Goal: Check status: Check status

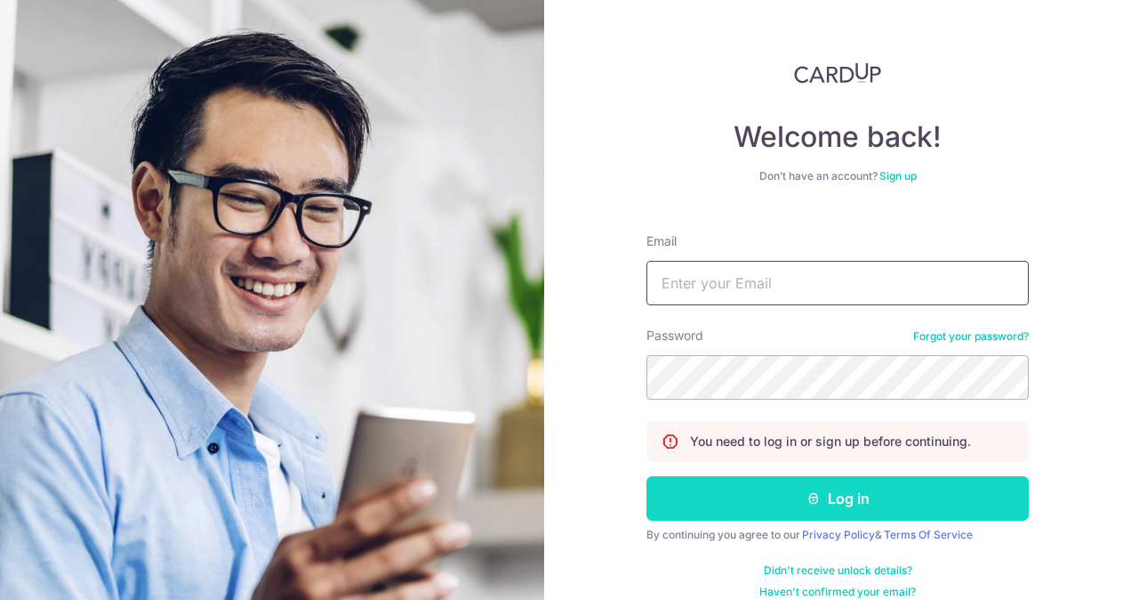
type input "enquiry@sworks.sg"
click at [856, 503] on button "Log in" at bounding box center [838, 498] width 383 height 44
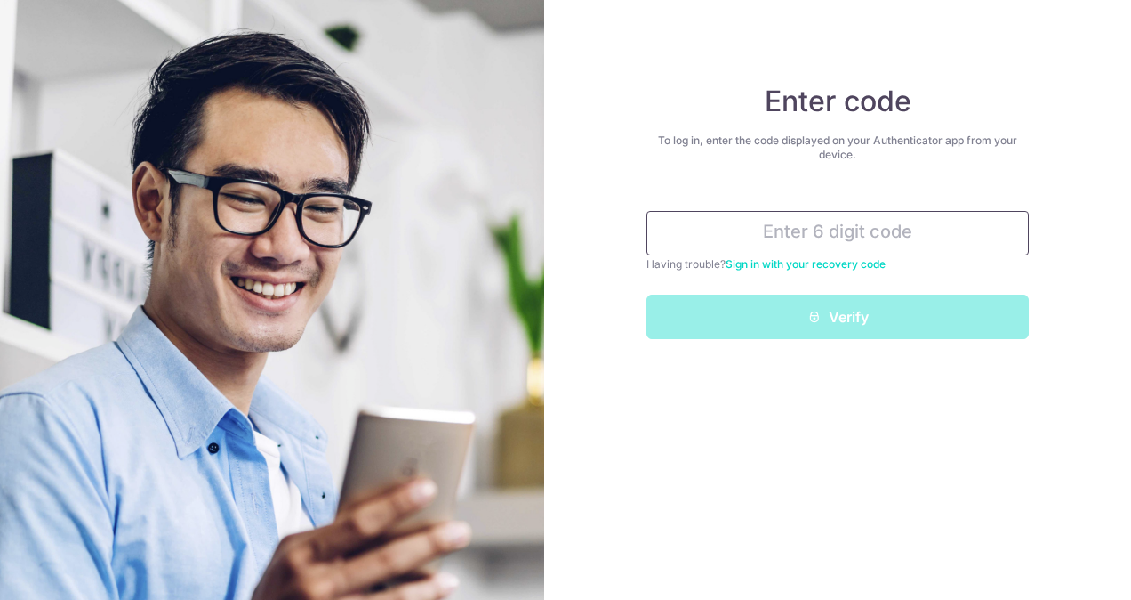
click at [744, 238] on input "text" at bounding box center [838, 233] width 383 height 44
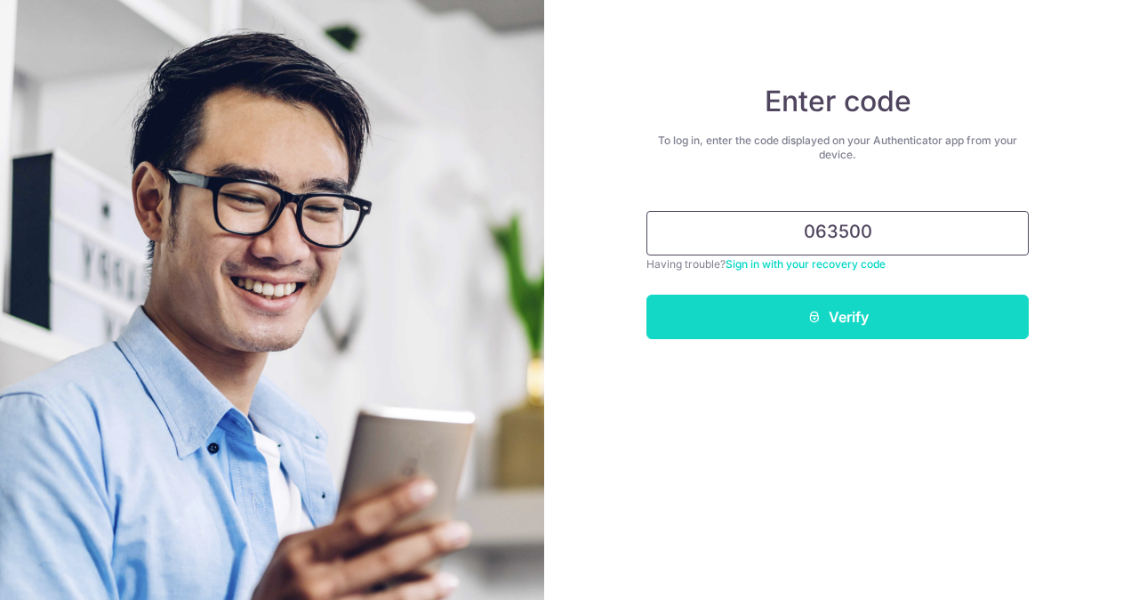
type input "063500"
click at [842, 334] on button "Verify" at bounding box center [838, 316] width 383 height 44
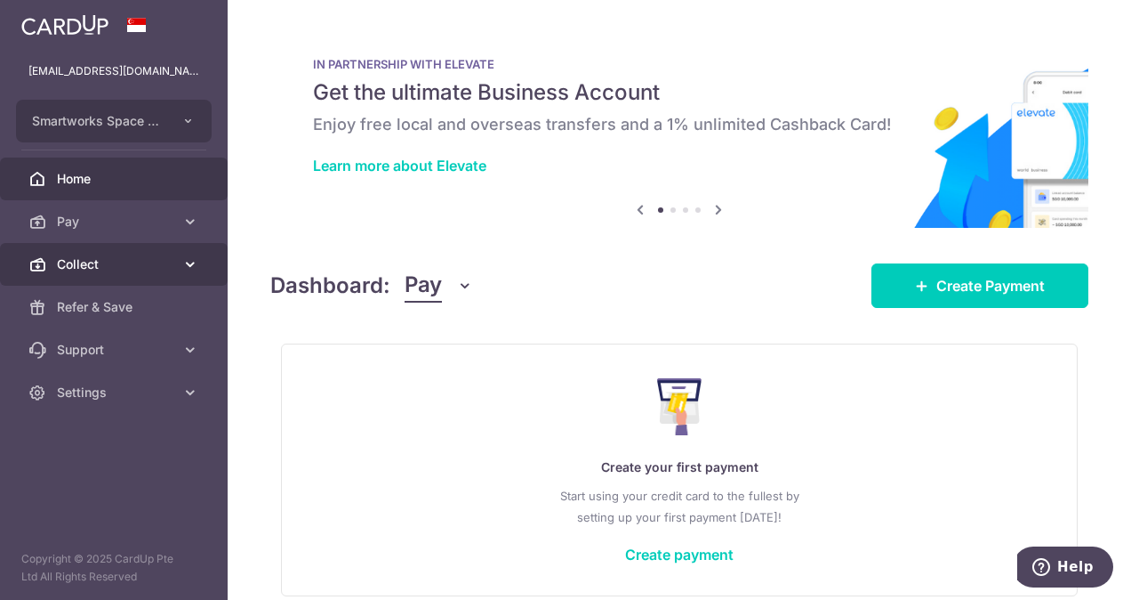
click at [103, 273] on link "Collect" at bounding box center [114, 264] width 228 height 43
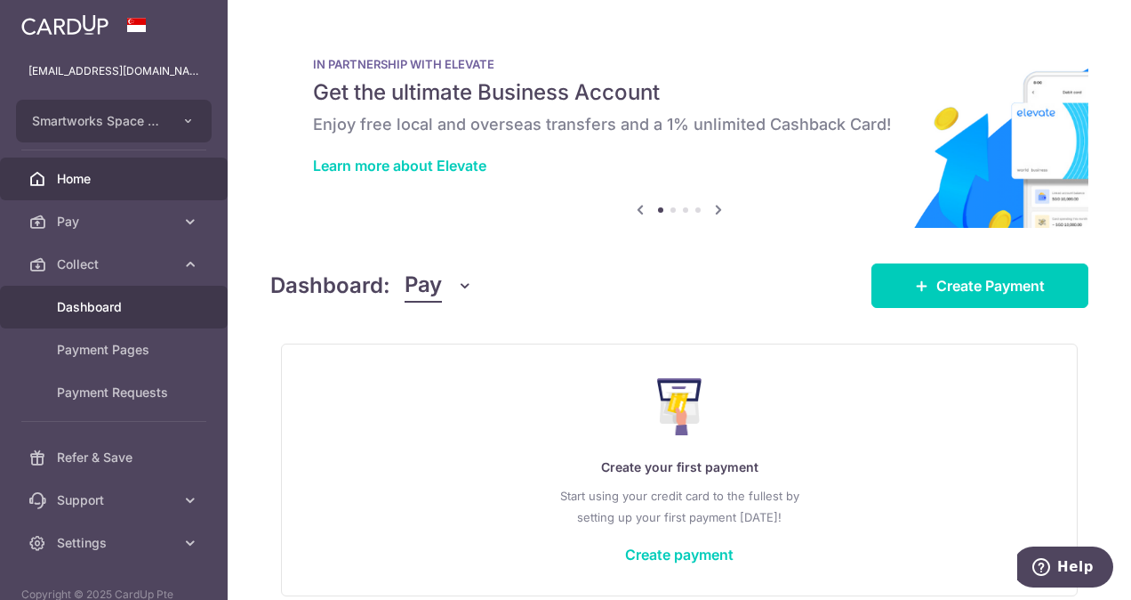
click at [141, 311] on span "Dashboard" at bounding box center [115, 307] width 117 height 18
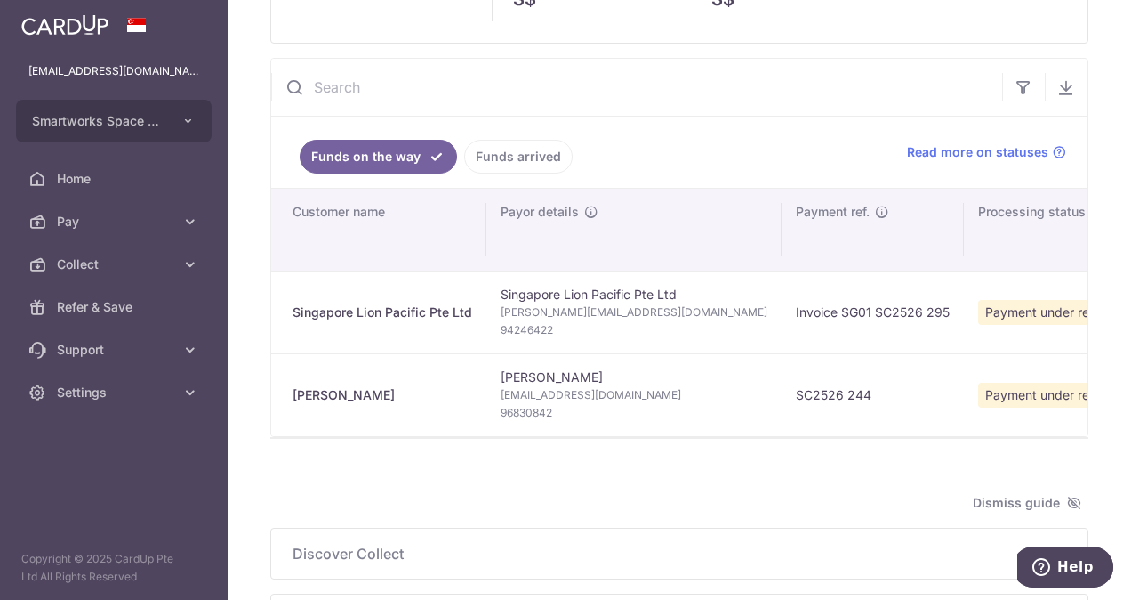
scroll to position [148, 0]
click at [1059, 92] on icon "button" at bounding box center [1067, 89] width 18 height 18
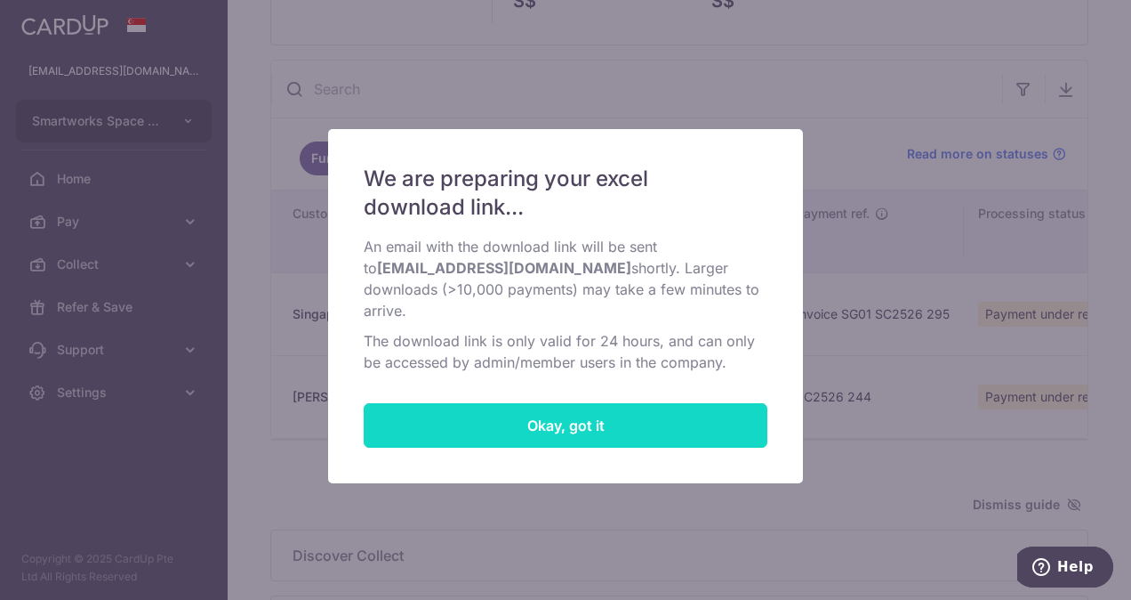
click at [611, 406] on button "Okay, got it" at bounding box center [566, 425] width 404 height 44
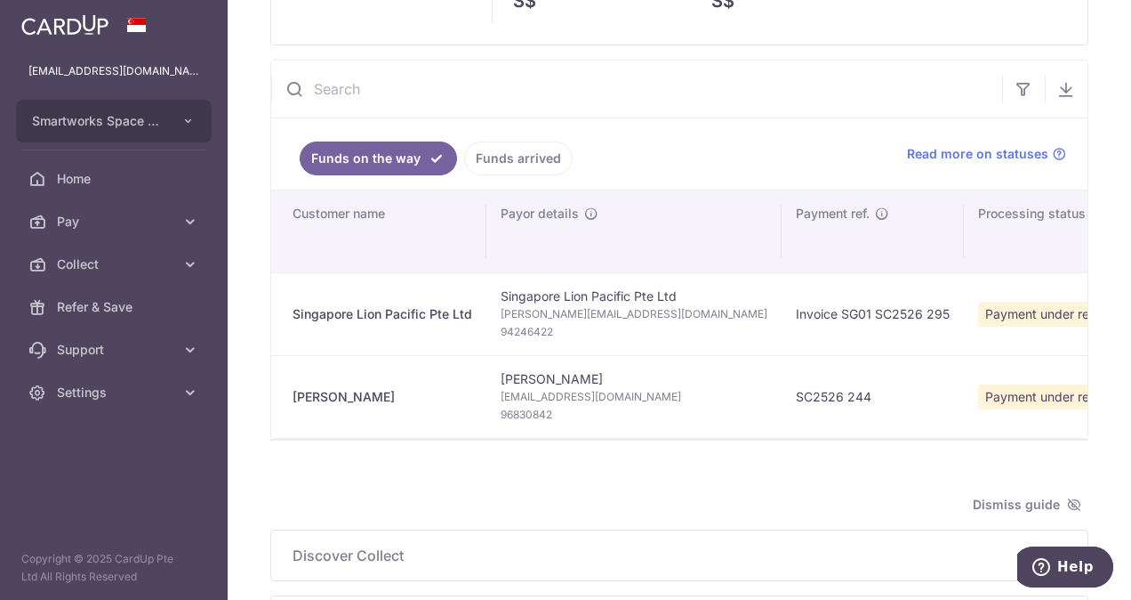
click at [527, 171] on link "Funds arrived" at bounding box center [518, 158] width 109 height 34
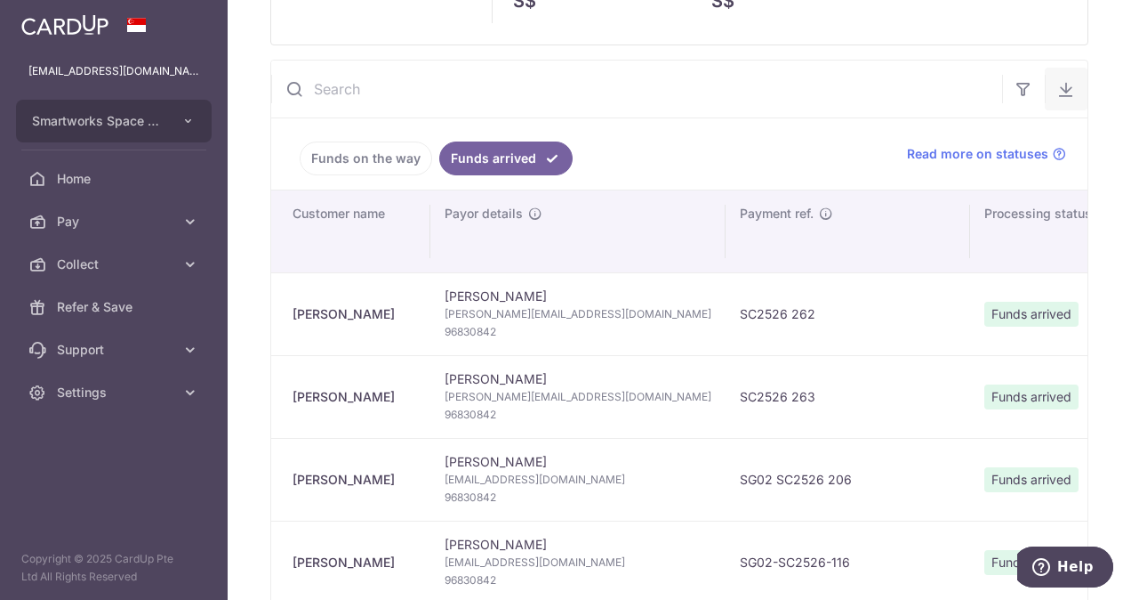
click at [1058, 87] on icon "button" at bounding box center [1067, 89] width 18 height 18
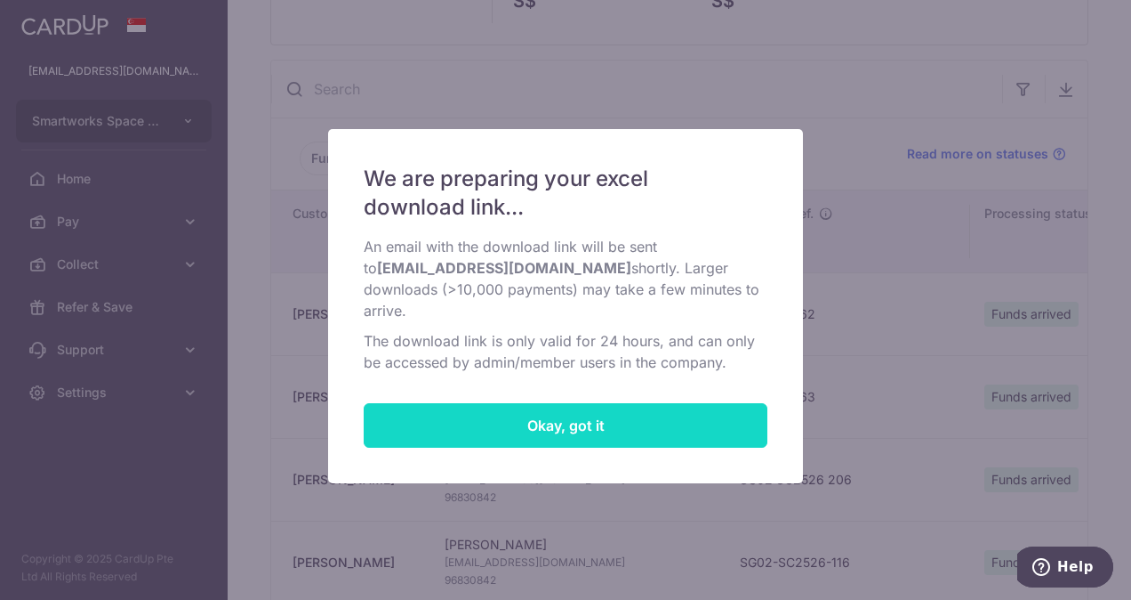
click at [559, 412] on button "Okay, got it" at bounding box center [566, 425] width 404 height 44
